Goal: Navigation & Orientation: Find specific page/section

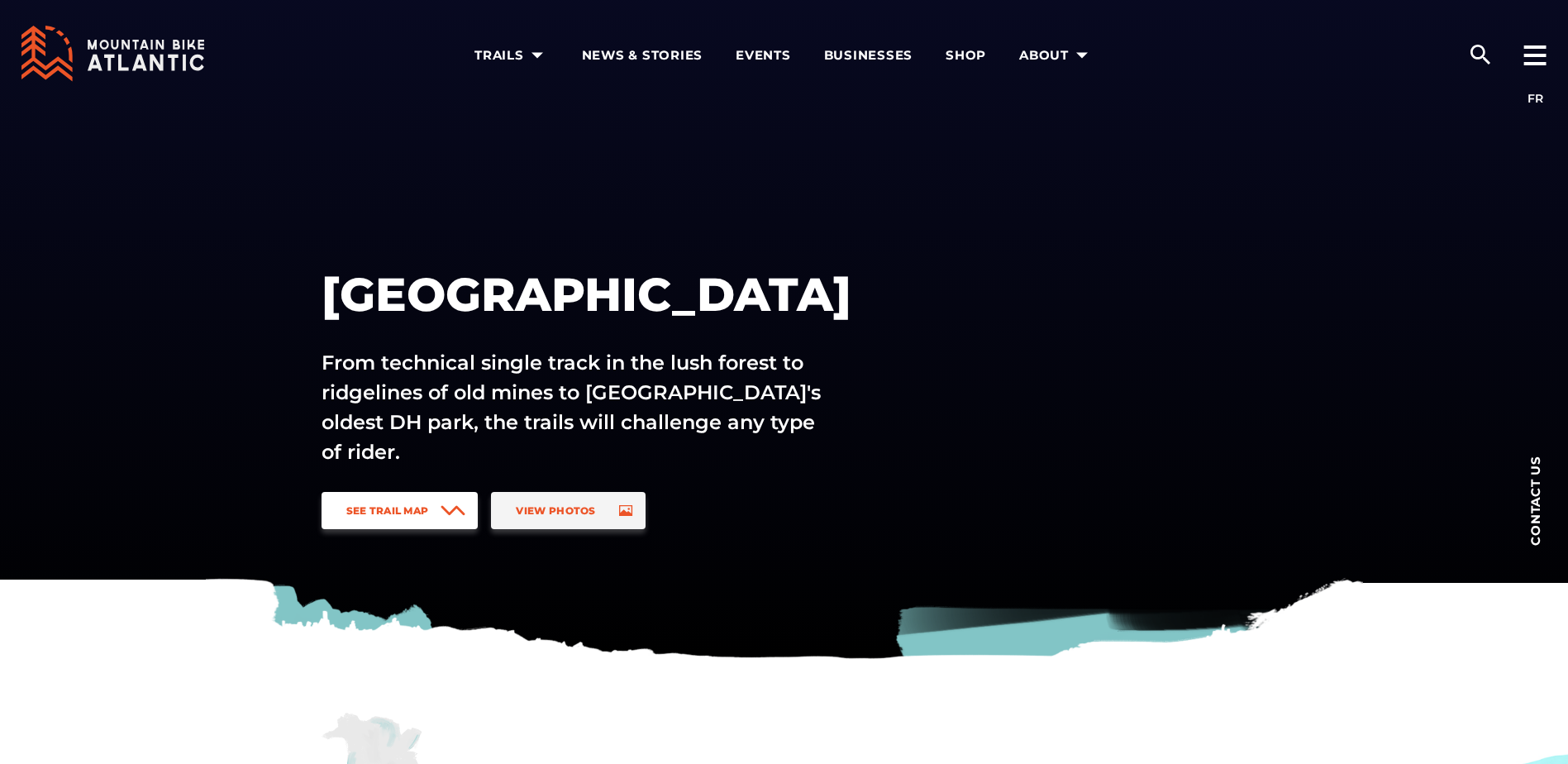
drag, startPoint x: 474, startPoint y: 502, endPoint x: 431, endPoint y: 507, distance: 43.3
click at [472, 502] on link "See Trail Map" at bounding box center [400, 511] width 157 height 37
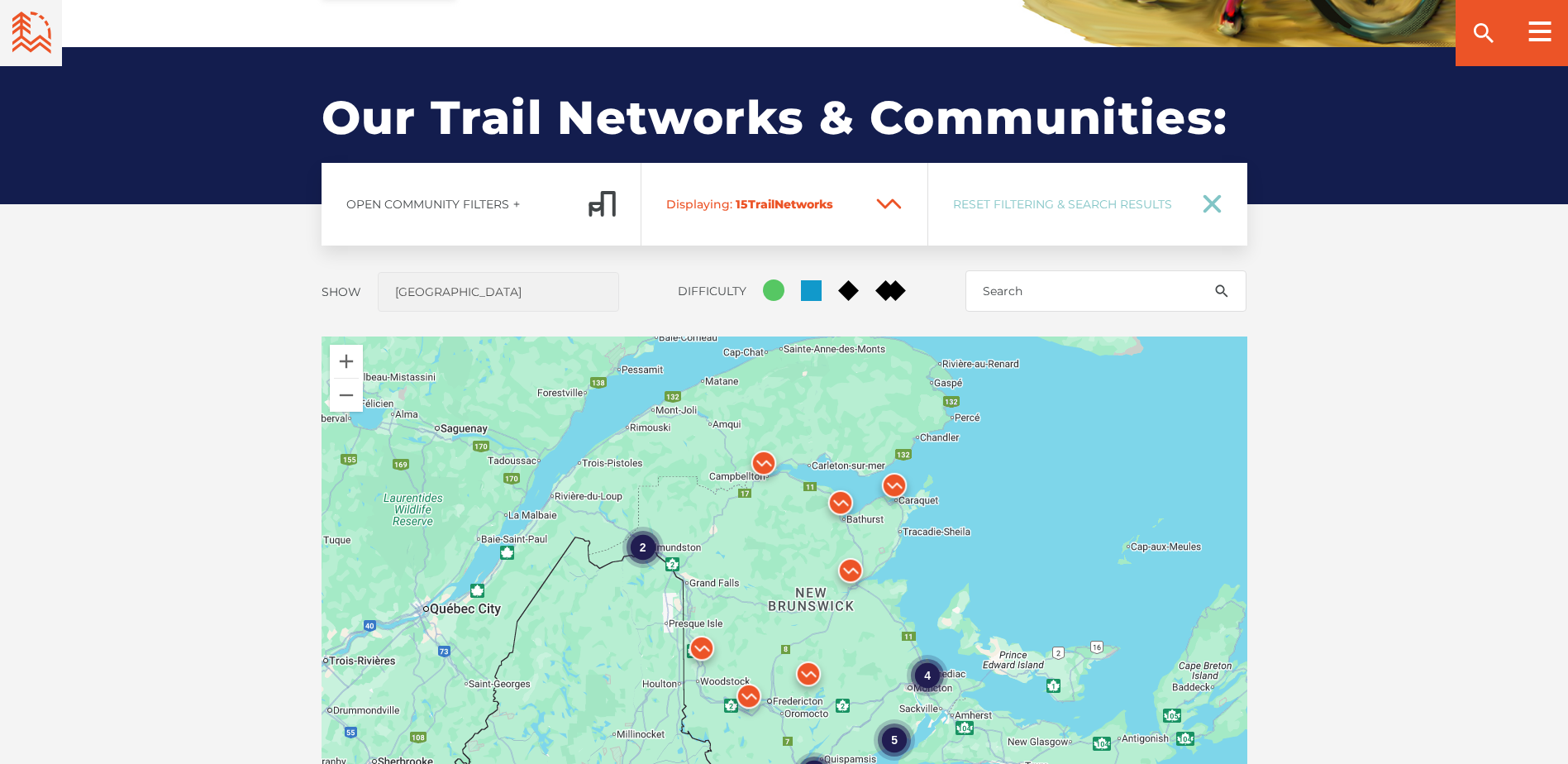
scroll to position [1224, 0]
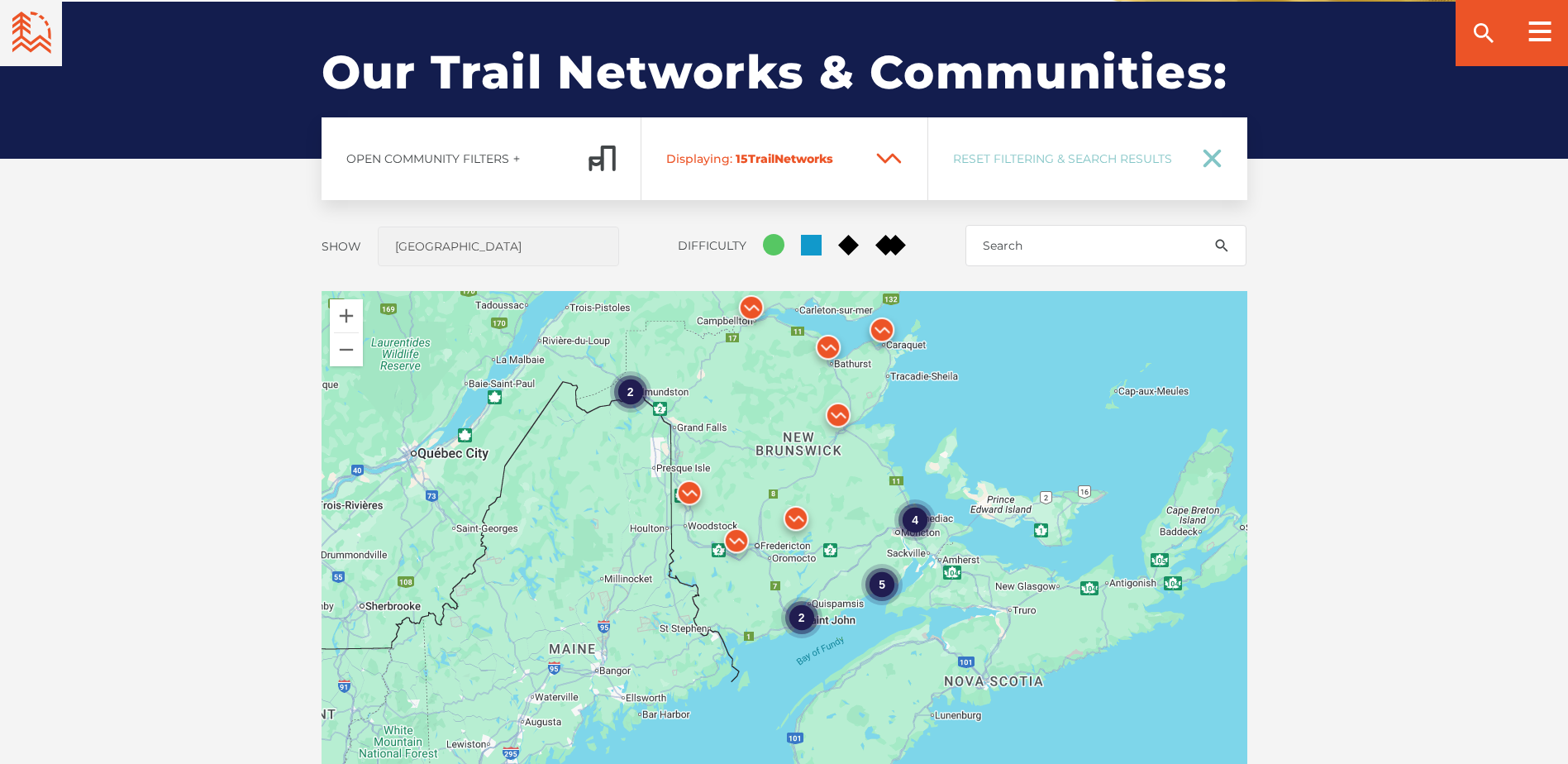
drag, startPoint x: 881, startPoint y: 640, endPoint x: 868, endPoint y: 517, distance: 123.7
click at [868, 517] on div "4 2 5 2" at bounding box center [785, 580] width 926 height 579
click at [631, 380] on div "2" at bounding box center [629, 389] width 42 height 42
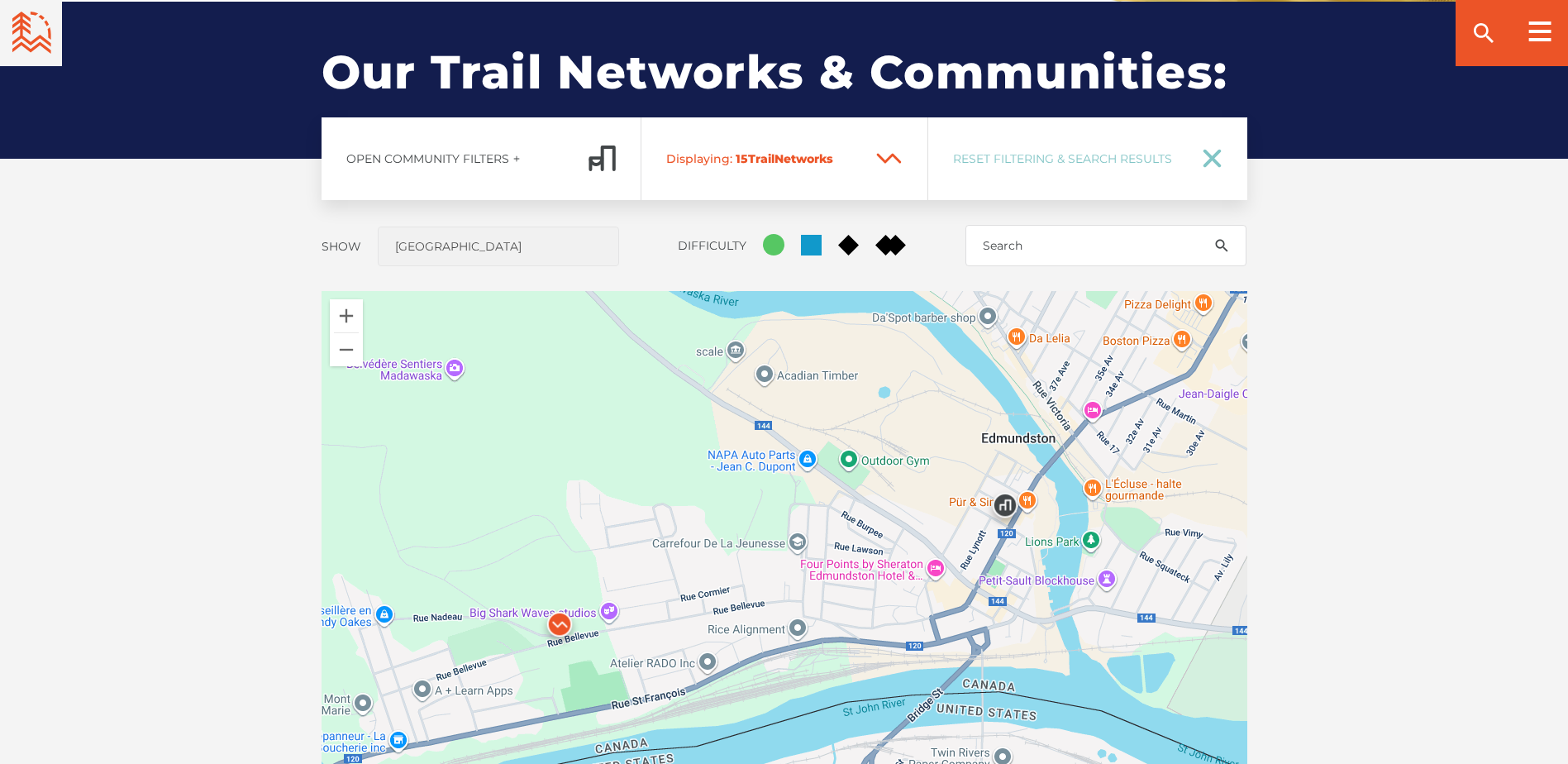
click at [559, 620] on img at bounding box center [560, 628] width 63 height 63
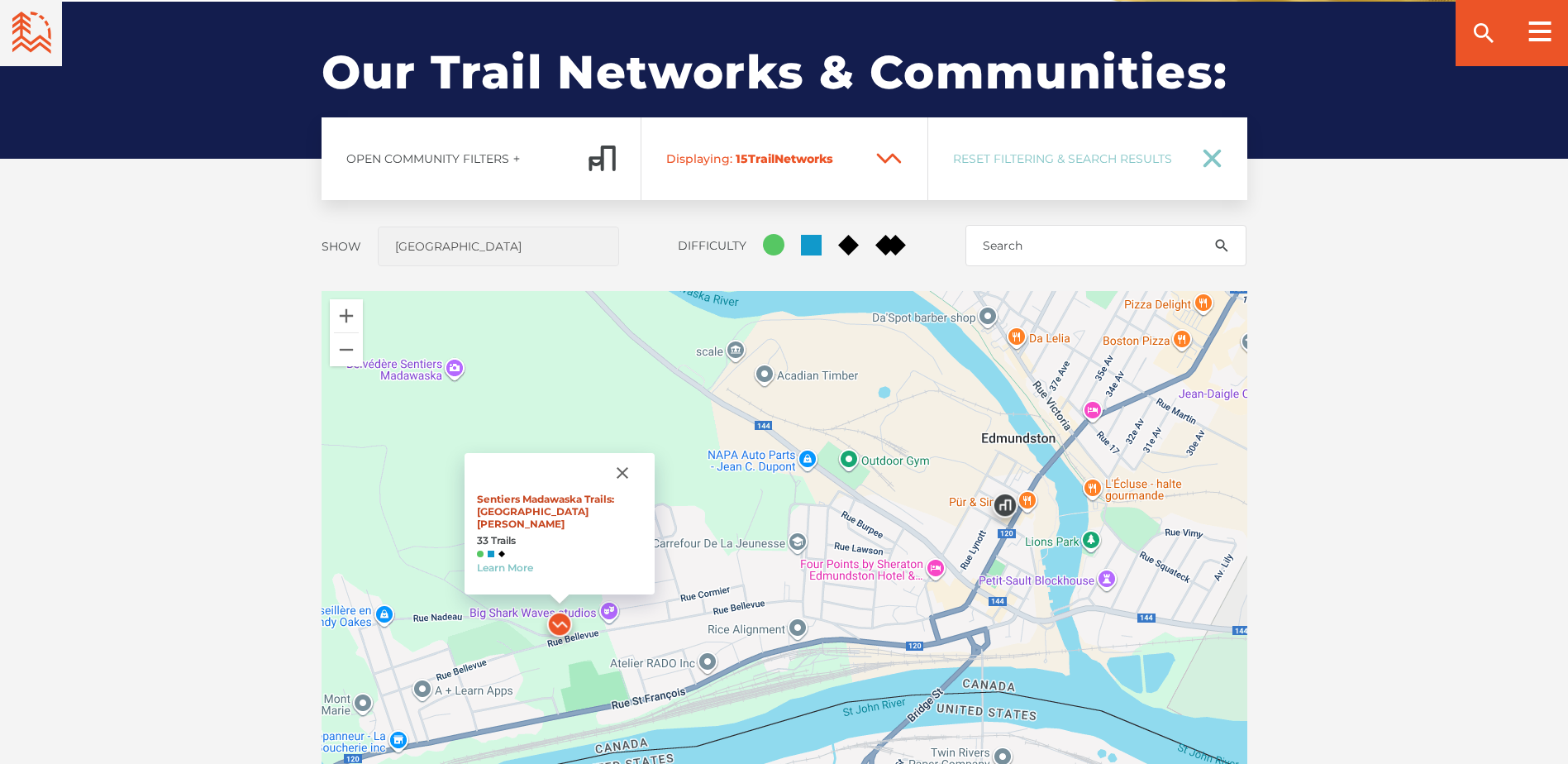
click at [519, 508] on link "Sentiers Madawaska Trails: [GEOGRAPHIC_DATA][PERSON_NAME]" at bounding box center [545, 512] width 137 height 37
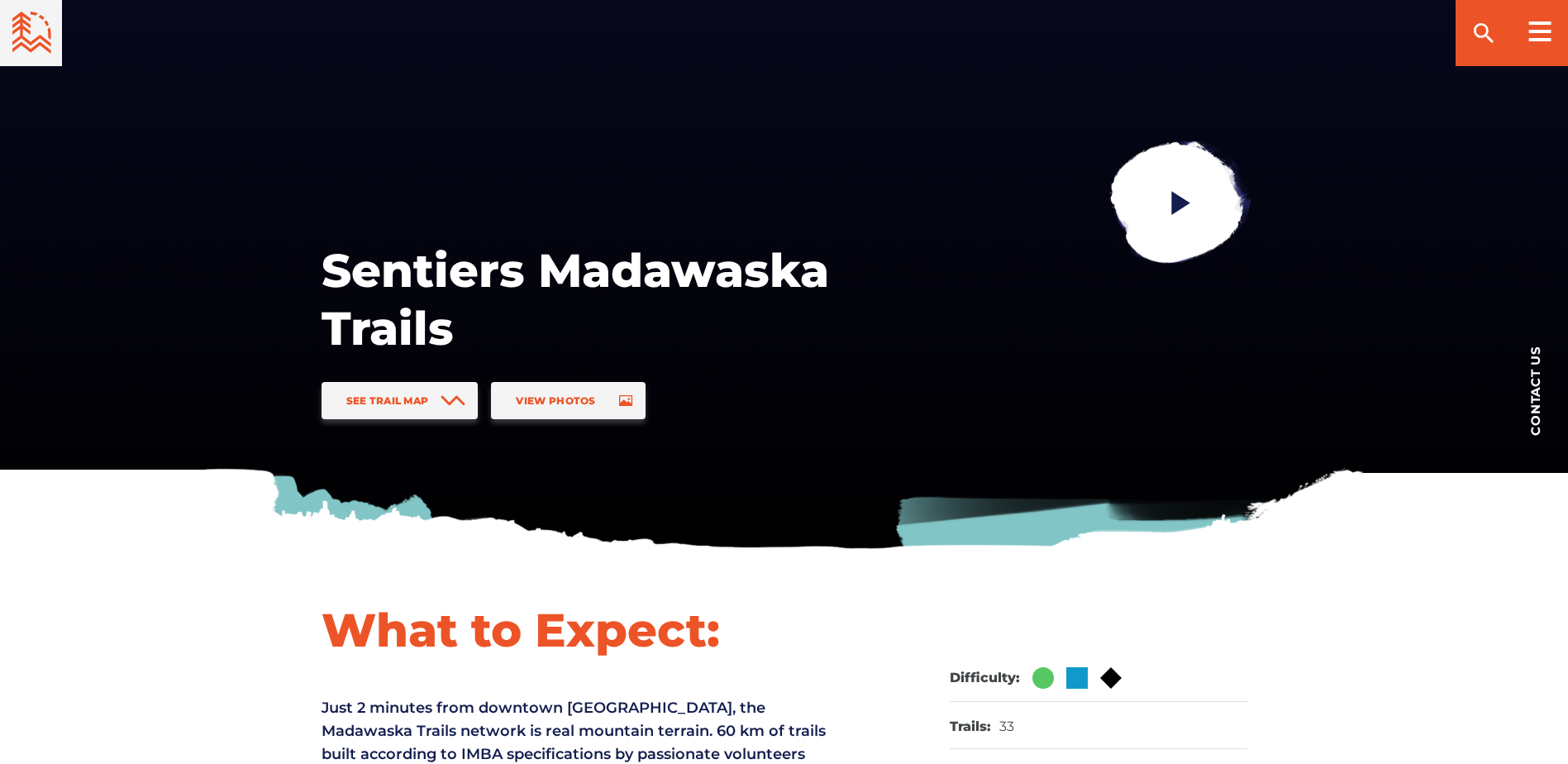
scroll to position [220, 0]
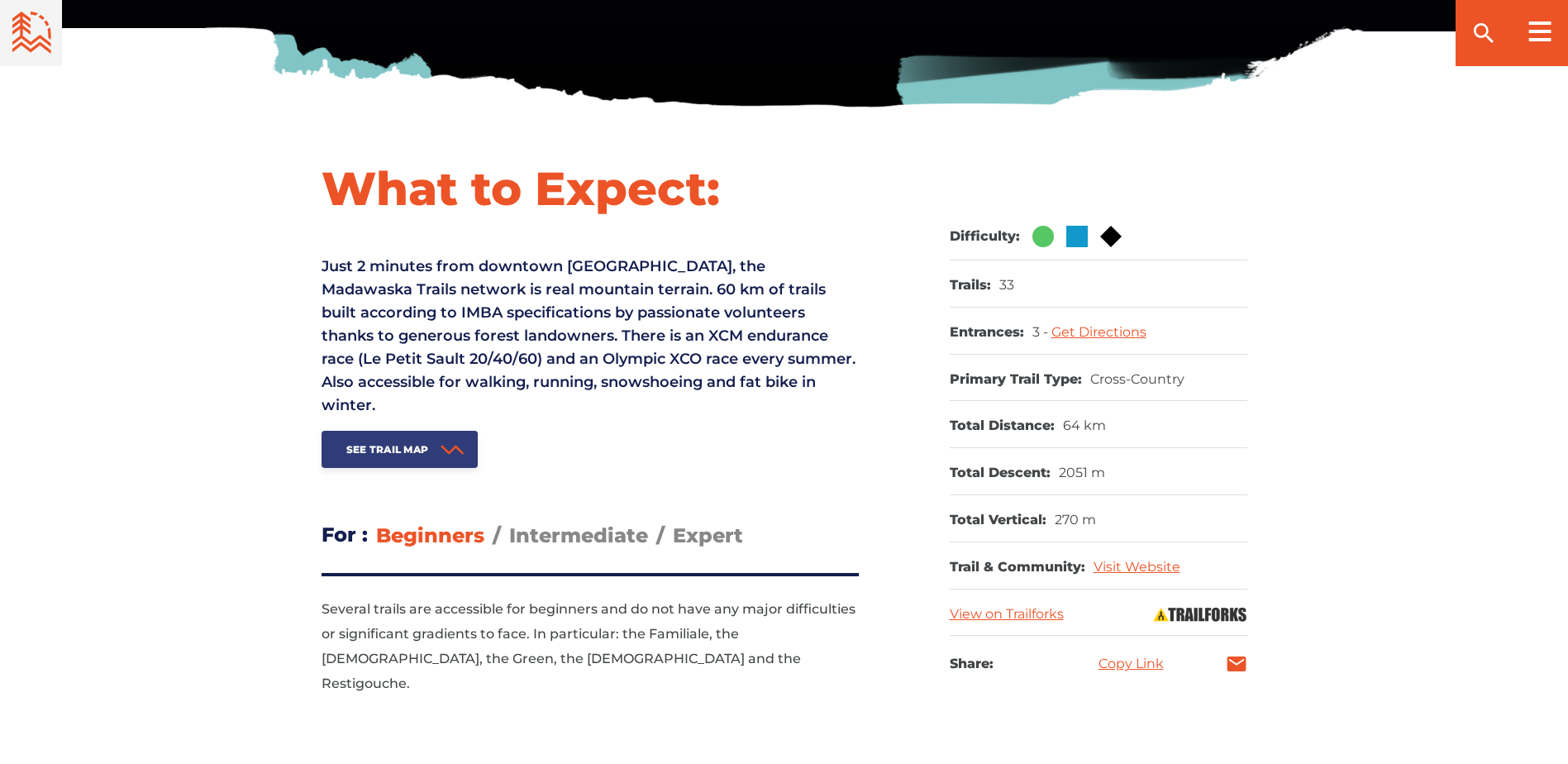
click at [403, 443] on span "See Trail Map" at bounding box center [388, 449] width 83 height 13
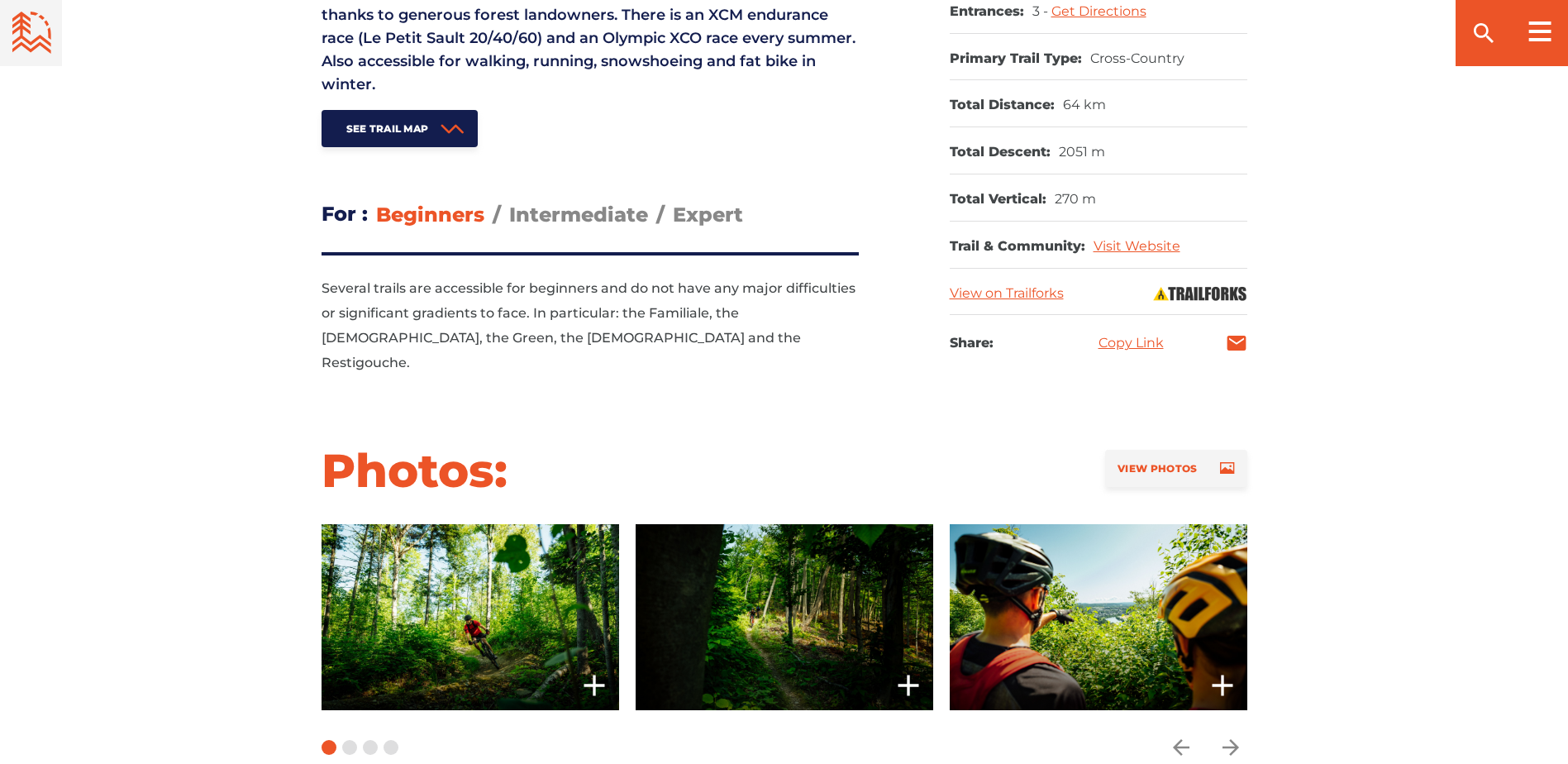
scroll to position [837, 0]
